Goal: Information Seeking & Learning: Learn about a topic

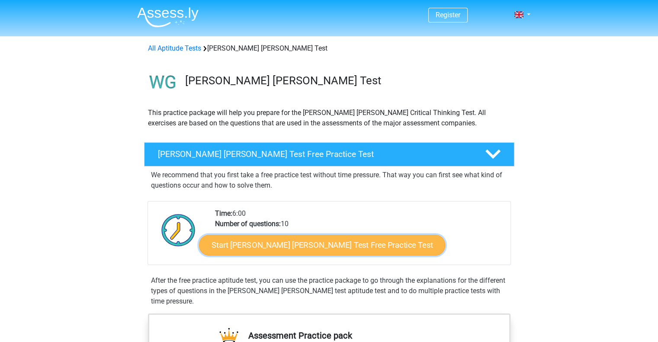
click at [300, 240] on link "Start [PERSON_NAME] [PERSON_NAME] Test Free Practice Test" at bounding box center [322, 245] width 246 height 21
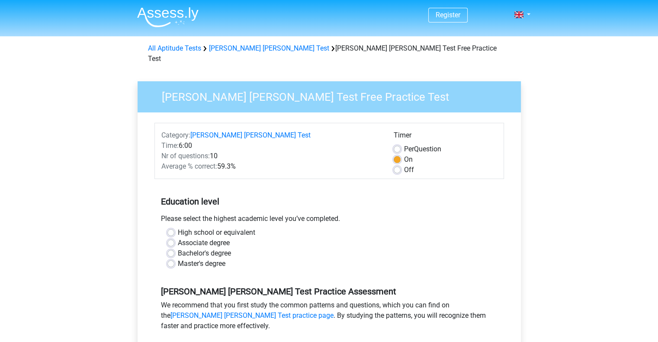
click at [208, 248] on label "Bachelor's degree" at bounding box center [204, 253] width 53 height 10
click at [174, 248] on input "Bachelor's degree" at bounding box center [170, 252] width 7 height 9
radio input "true"
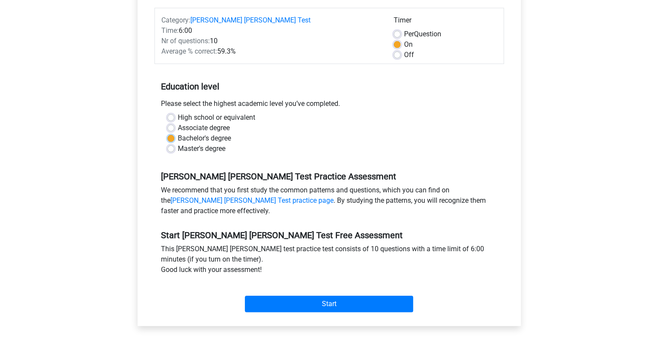
scroll to position [134, 0]
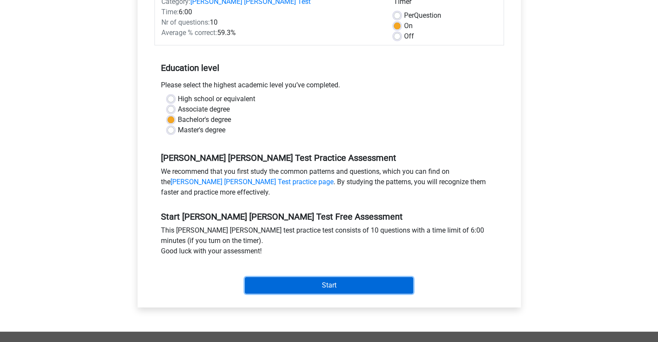
click at [264, 279] on input "Start" at bounding box center [329, 285] width 168 height 16
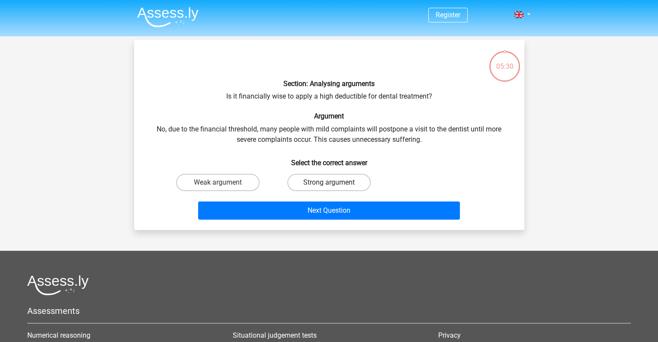
click at [338, 183] on label "Strong argument" at bounding box center [328, 182] width 83 height 17
click at [334, 183] on input "Strong argument" at bounding box center [332, 186] width 6 height 6
radio input "true"
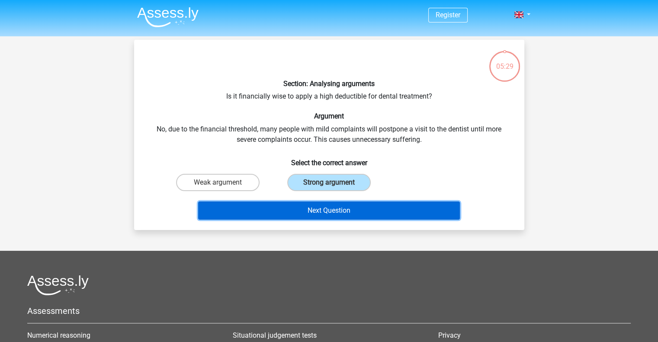
click at [342, 211] on button "Next Question" at bounding box center [329, 211] width 262 height 18
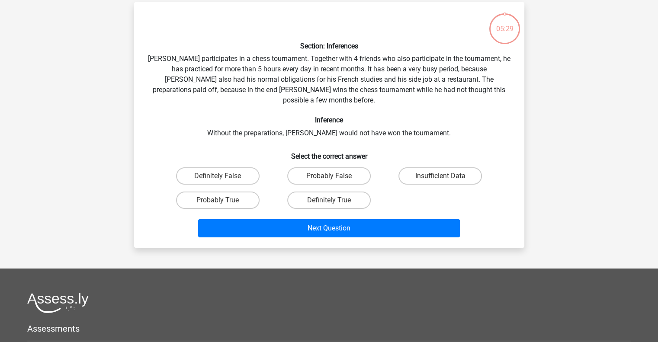
scroll to position [40, 0]
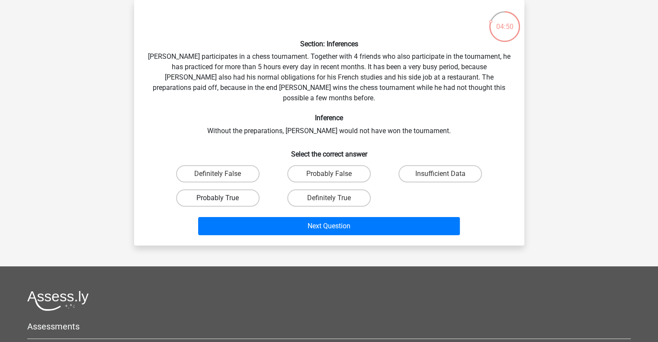
click at [225, 189] on label "Probably True" at bounding box center [217, 197] width 83 height 17
click at [223, 198] on input "Probably True" at bounding box center [221, 201] width 6 height 6
radio input "true"
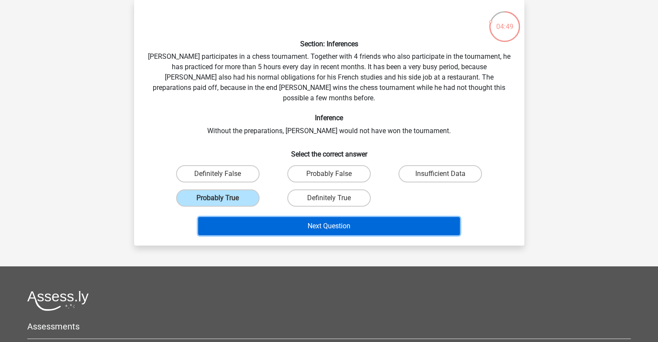
click at [269, 217] on button "Next Question" at bounding box center [329, 226] width 262 height 18
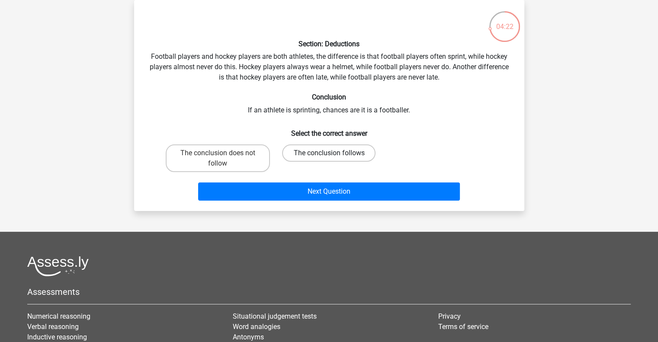
click at [324, 154] on label "The conclusion follows" at bounding box center [328, 152] width 93 height 17
click at [329, 154] on input "The conclusion follows" at bounding box center [332, 156] width 6 height 6
radio input "true"
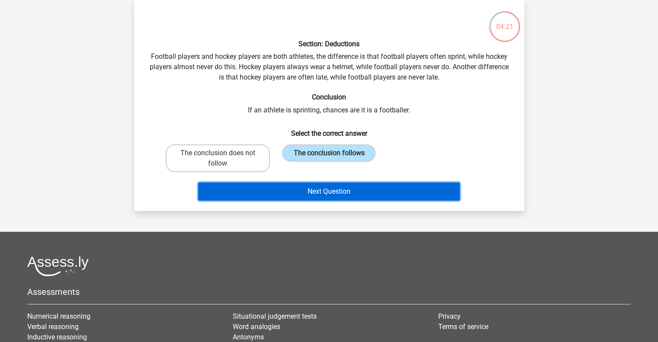
click at [313, 195] on button "Next Question" at bounding box center [329, 192] width 262 height 18
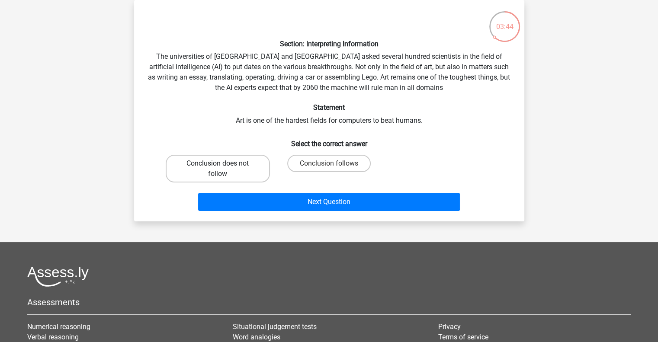
click at [211, 166] on label "Conclusion does not follow" at bounding box center [218, 169] width 104 height 28
click at [218, 166] on input "Conclusion does not follow" at bounding box center [221, 167] width 6 height 6
radio input "true"
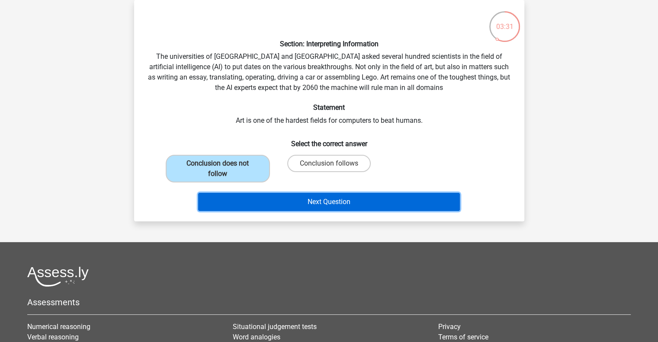
click at [261, 199] on button "Next Question" at bounding box center [329, 202] width 262 height 18
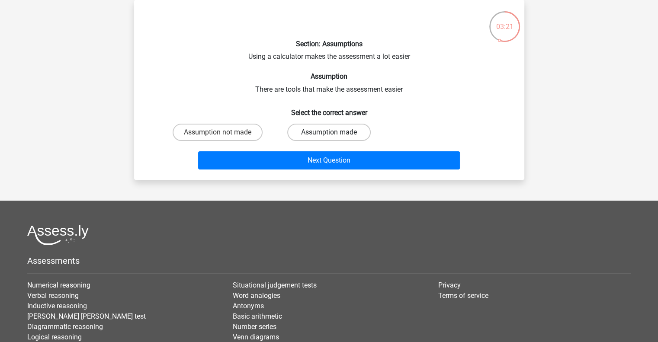
click at [327, 134] on label "Assumption made" at bounding box center [328, 132] width 83 height 17
click at [329, 134] on input "Assumption made" at bounding box center [332, 135] width 6 height 6
radio input "true"
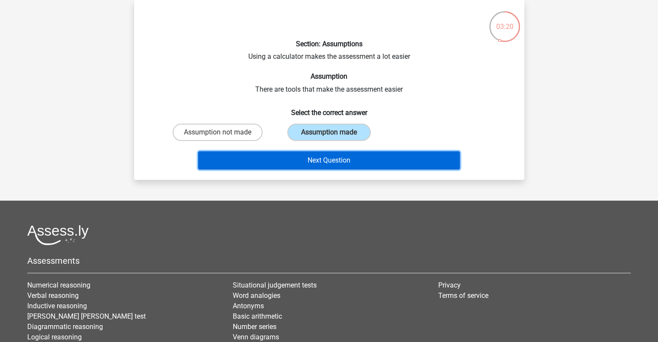
click at [330, 162] on button "Next Question" at bounding box center [329, 160] width 262 height 18
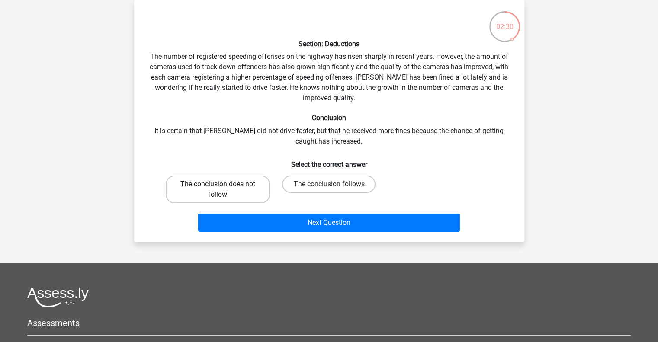
click at [216, 199] on label "The conclusion does not follow" at bounding box center [218, 190] width 104 height 28
click at [218, 190] on input "The conclusion does not follow" at bounding box center [221, 187] width 6 height 6
radio input "true"
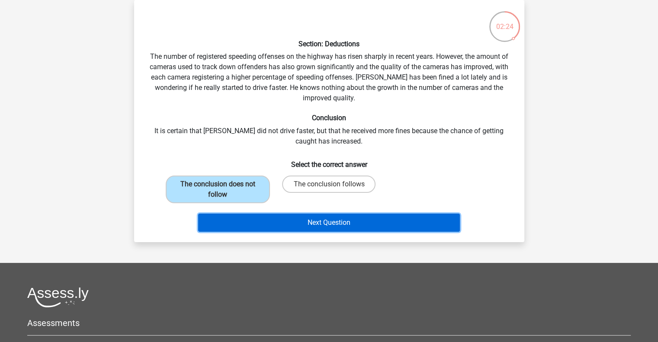
click at [326, 218] on button "Next Question" at bounding box center [329, 223] width 262 height 18
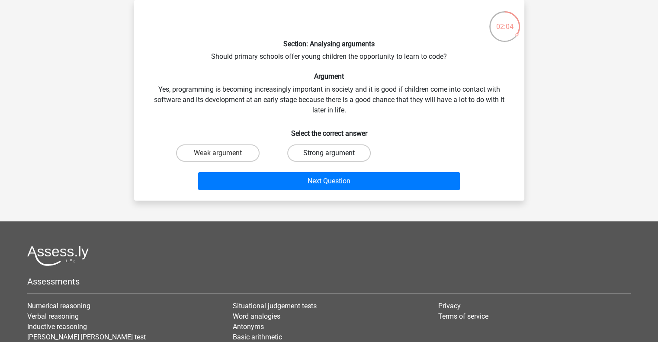
click at [359, 152] on label "Strong argument" at bounding box center [328, 152] width 83 height 17
click at [334, 153] on input "Strong argument" at bounding box center [332, 156] width 6 height 6
radio input "true"
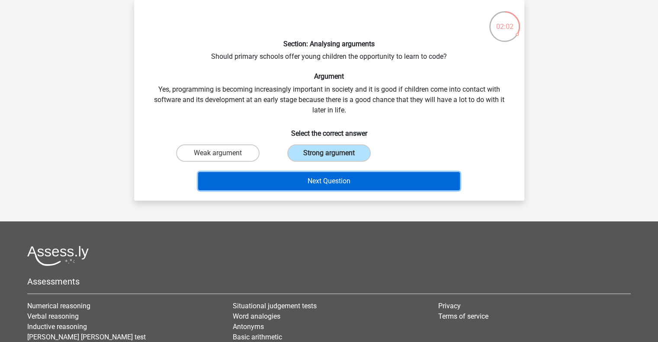
click at [357, 186] on button "Next Question" at bounding box center [329, 181] width 262 height 18
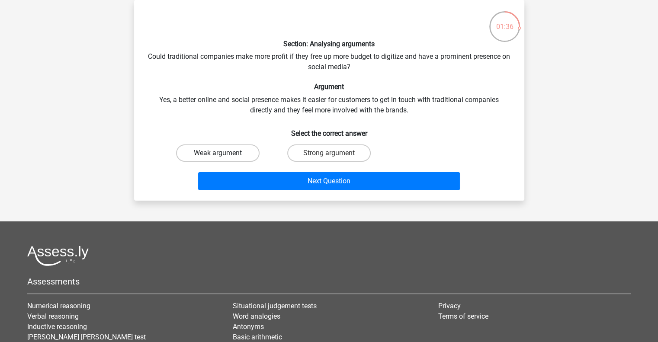
click at [206, 152] on label "Weak argument" at bounding box center [217, 152] width 83 height 17
click at [218, 153] on input "Weak argument" at bounding box center [221, 156] width 6 height 6
radio input "true"
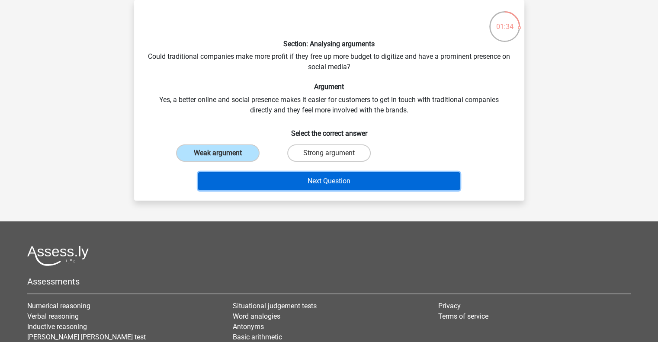
click at [287, 182] on button "Next Question" at bounding box center [329, 181] width 262 height 18
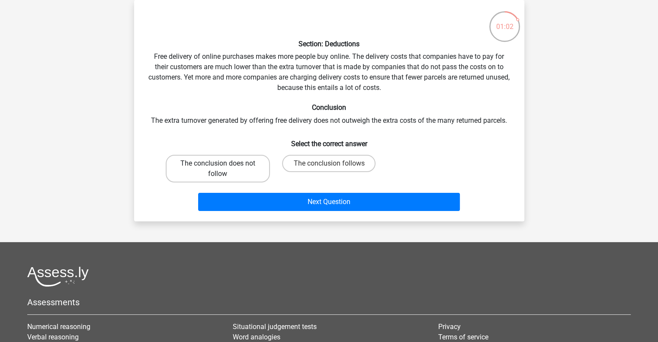
click at [241, 165] on label "The conclusion does not follow" at bounding box center [218, 169] width 104 height 28
click at [223, 165] on input "The conclusion does not follow" at bounding box center [221, 167] width 6 height 6
radio input "true"
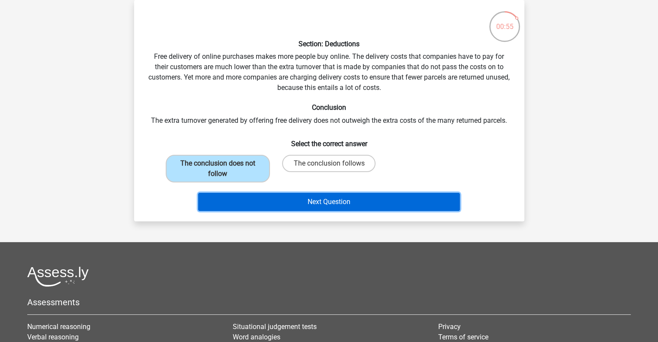
click at [283, 200] on button "Next Question" at bounding box center [329, 202] width 262 height 18
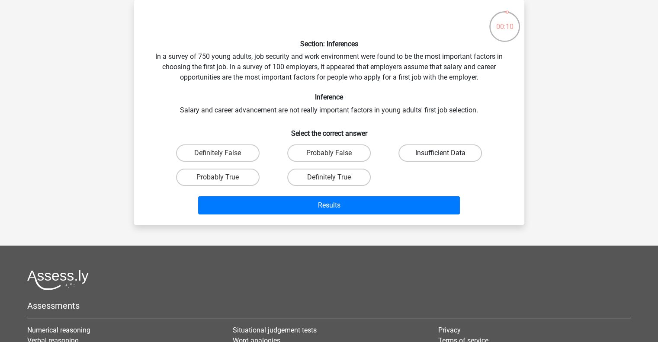
click at [416, 157] on label "Insufficient Data" at bounding box center [439, 152] width 83 height 17
click at [440, 157] on input "Insufficient Data" at bounding box center [443, 156] width 6 height 6
radio input "true"
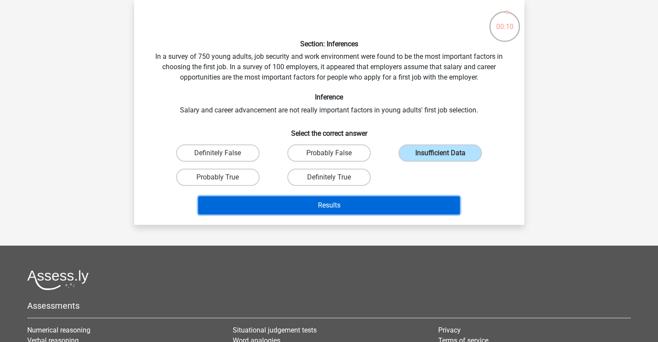
click at [379, 202] on button "Results" at bounding box center [329, 205] width 262 height 18
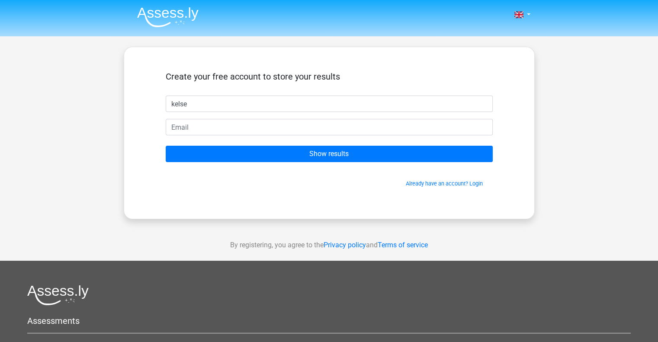
type input "Kelsey"
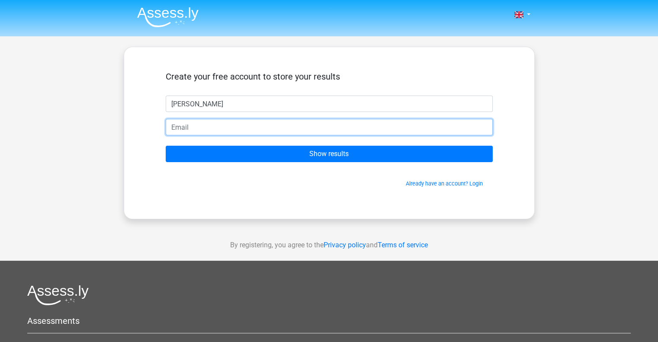
click at [239, 129] on input "email" at bounding box center [329, 127] width 327 height 16
type input "kelseytucker07@gmail.com"
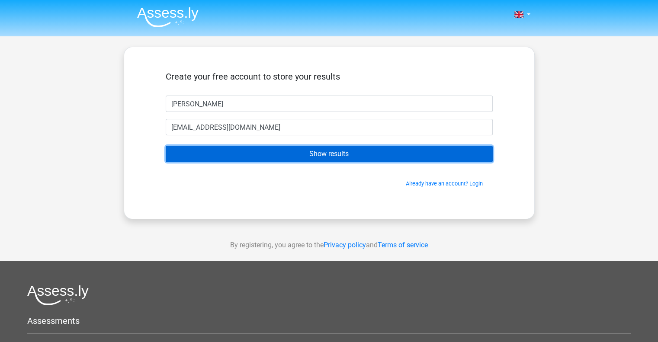
click at [271, 151] on input "Show results" at bounding box center [329, 154] width 327 height 16
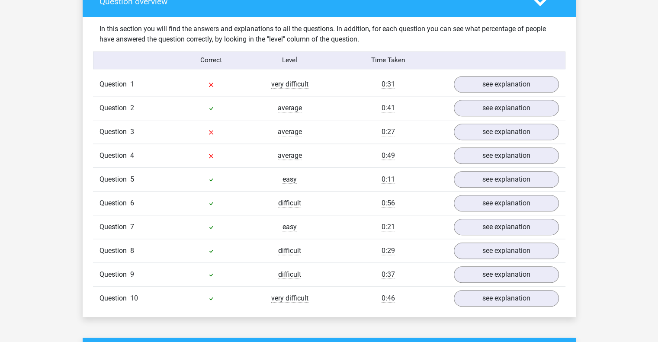
scroll to position [665, 0]
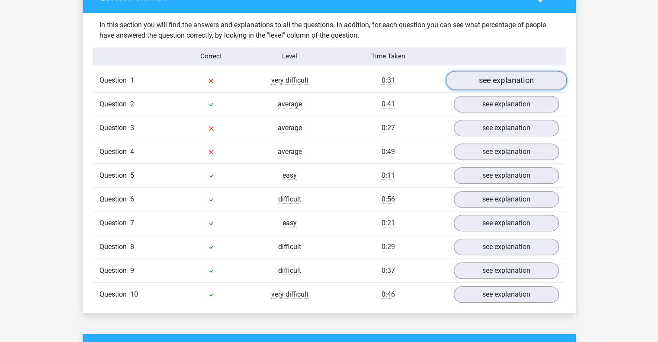
click at [486, 72] on link "see explanation" at bounding box center [506, 80] width 121 height 19
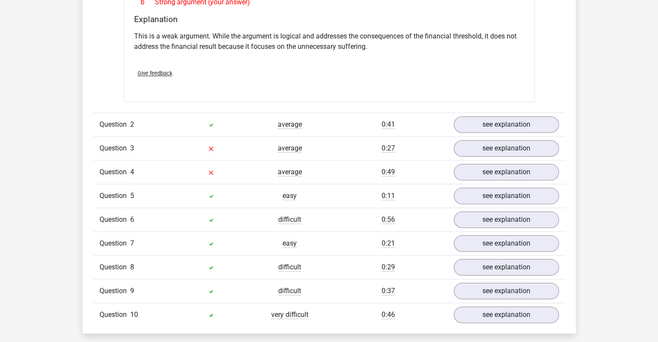
scroll to position [883, 0]
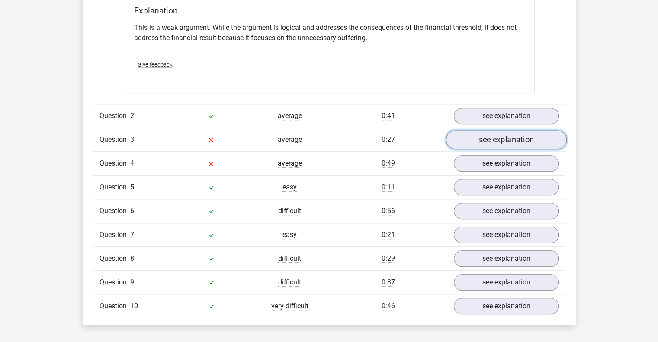
click at [488, 133] on link "see explanation" at bounding box center [506, 139] width 121 height 19
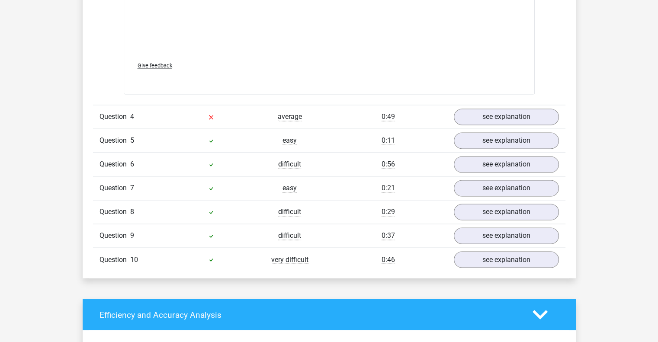
scroll to position [1404, 0]
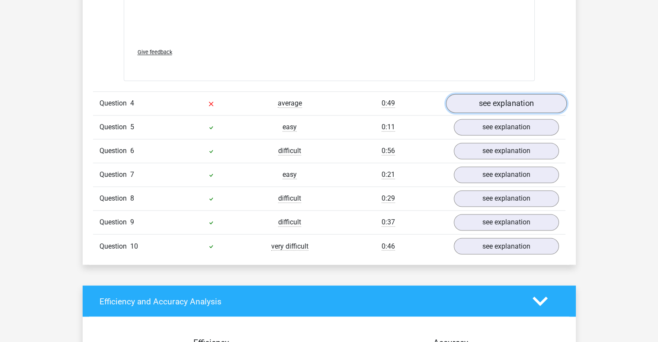
click at [486, 94] on link "see explanation" at bounding box center [506, 103] width 121 height 19
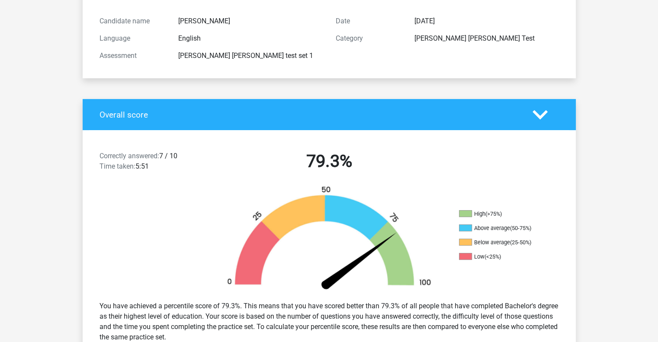
scroll to position [0, 0]
